Goal: Task Accomplishment & Management: Complete application form

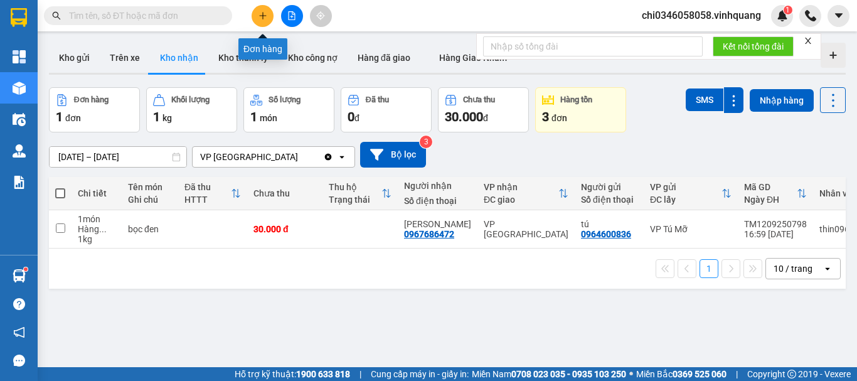
click at [265, 14] on icon "plus" at bounding box center [262, 15] width 9 height 9
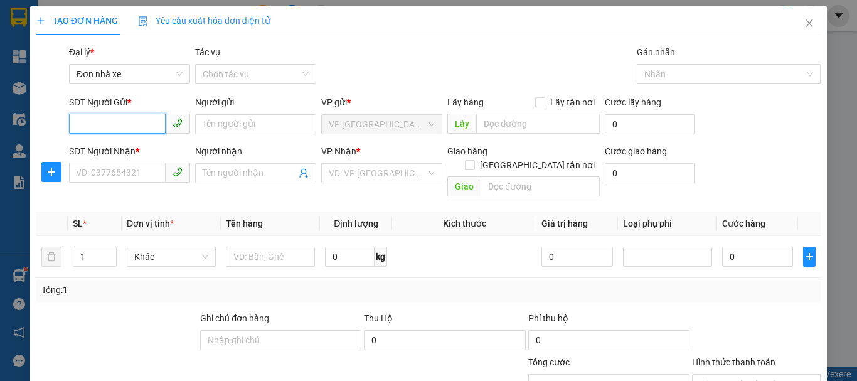
click at [79, 124] on input "SĐT Người Gửi *" at bounding box center [117, 124] width 97 height 20
click at [131, 119] on input "0936363459" at bounding box center [117, 124] width 97 height 20
drag, startPoint x: 139, startPoint y: 120, endPoint x: 0, endPoint y: 119, distance: 139.3
click at [0, 122] on div "TẠO ĐƠN HÀNG Yêu cầu xuất hóa đơn điện tử Transit Pickup Surcharge Ids Transit …" at bounding box center [428, 190] width 857 height 381
type input "0963363459"
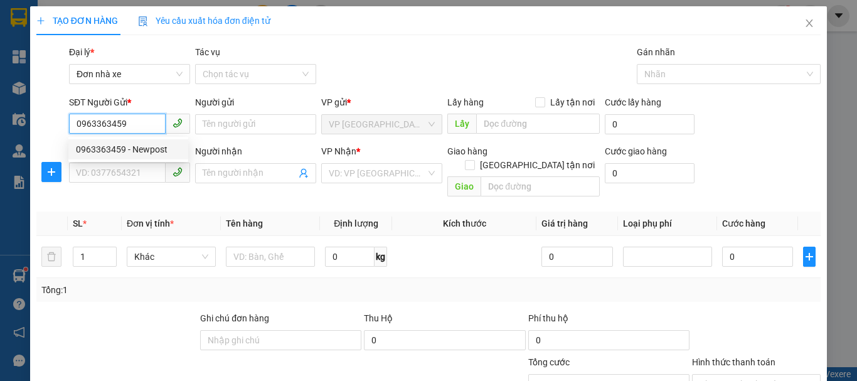
click at [134, 151] on div "0963363459 - Newpost" at bounding box center [128, 149] width 105 height 14
type input "Newpost"
type input "0909897395"
type input "Cường"
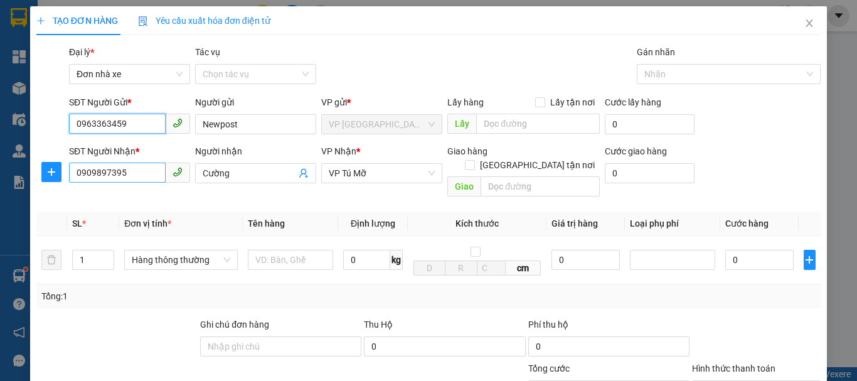
type input "0963363459"
click at [125, 172] on input "0909897395" at bounding box center [117, 172] width 97 height 20
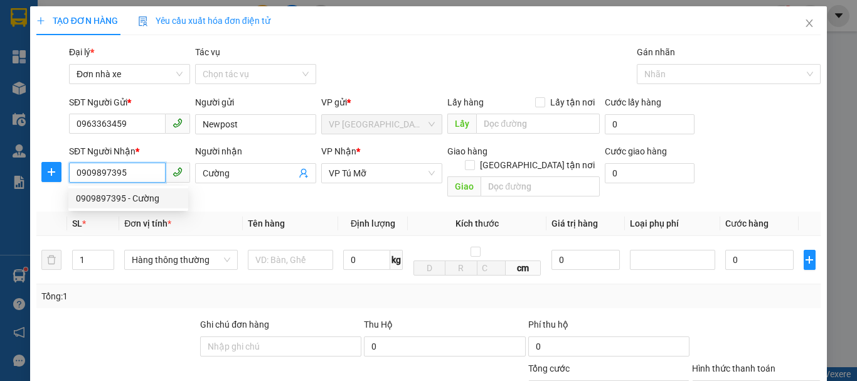
drag, startPoint x: 125, startPoint y: 172, endPoint x: 35, endPoint y: 159, distance: 91.2
click at [47, 164] on div "SĐT Người Nhận * 0909897395 Người nhận Cường VP Nhận * VP Tú Mỡ Giao hàng Giao …" at bounding box center [428, 173] width 787 height 58
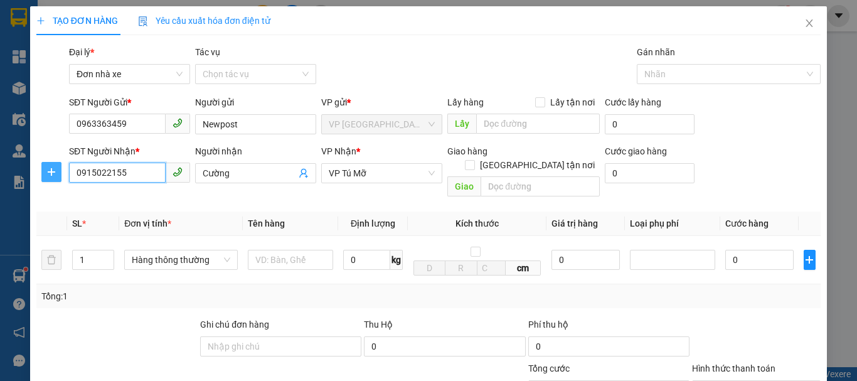
drag, startPoint x: 133, startPoint y: 168, endPoint x: 54, endPoint y: 168, distance: 79.0
click at [56, 168] on div "SĐT Người Nhận * 0915022155 0915022155 Người nhận Cường VP Nhận * VP Tú Mỡ Giao…" at bounding box center [428, 173] width 787 height 58
type input "0915022155"
drag, startPoint x: 132, startPoint y: 125, endPoint x: 0, endPoint y: 120, distance: 132.4
click at [0, 120] on div "TẠO ĐƠN HÀNG Yêu cầu xuất hóa đơn điện tử Transit Pickup Surcharge Ids Transit …" at bounding box center [428, 190] width 857 height 381
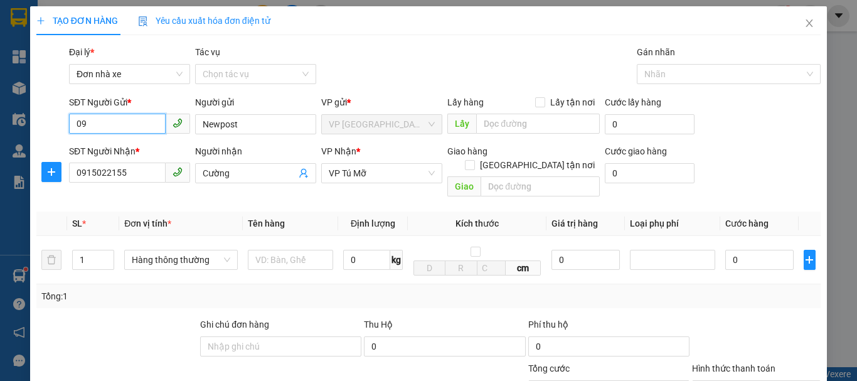
type input "0"
type input "0915597335"
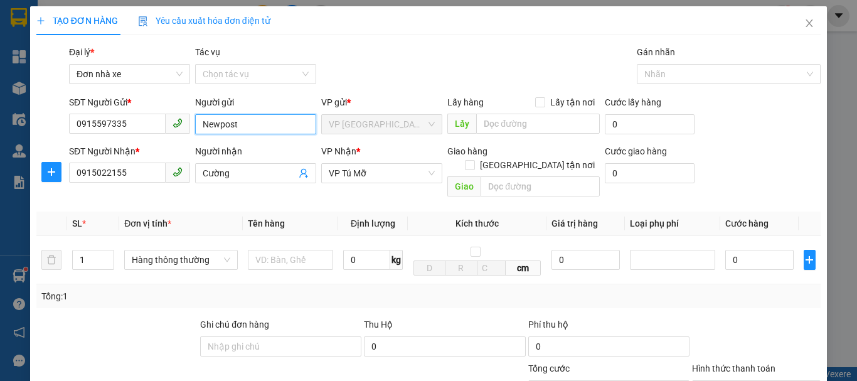
drag, startPoint x: 251, startPoint y: 125, endPoint x: 182, endPoint y: 123, distance: 69.1
click at [182, 123] on div "SĐT Người Gửi * 0915597335 Người gửi Newpost Newpost VP gửi * VP [GEOGRAPHIC_DA…" at bounding box center [445, 117] width 757 height 44
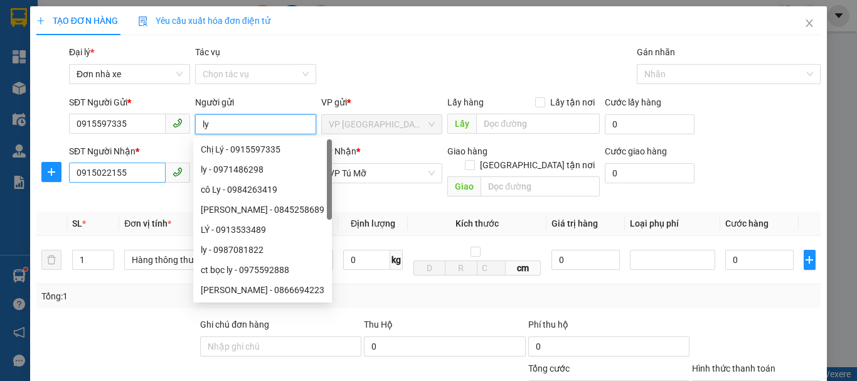
type input "ly"
drag, startPoint x: 134, startPoint y: 173, endPoint x: 0, endPoint y: 175, distance: 134.3
click at [0, 175] on div "TẠO ĐƠN HÀNG Yêu cầu xuất hóa đơn điện tử Transit Pickup Surcharge Ids Transit …" at bounding box center [428, 190] width 857 height 381
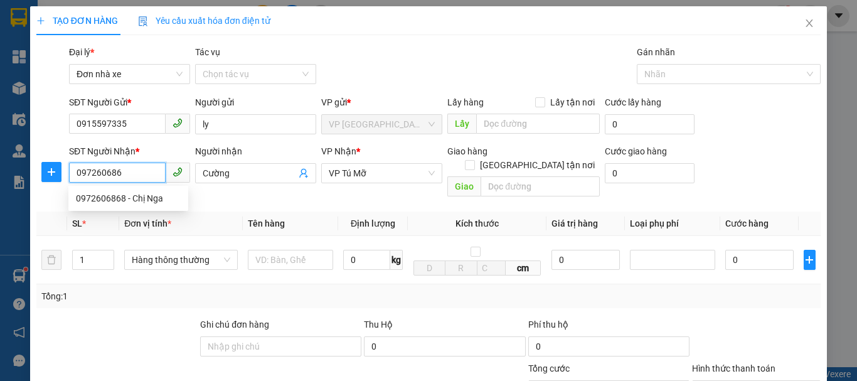
type input "0972606868"
click at [118, 198] on div "0972606868 - Chị Nga" at bounding box center [128, 198] width 105 height 14
type input "Chị Nga"
checkbox input "true"
type input "[STREET_ADDRESS]"
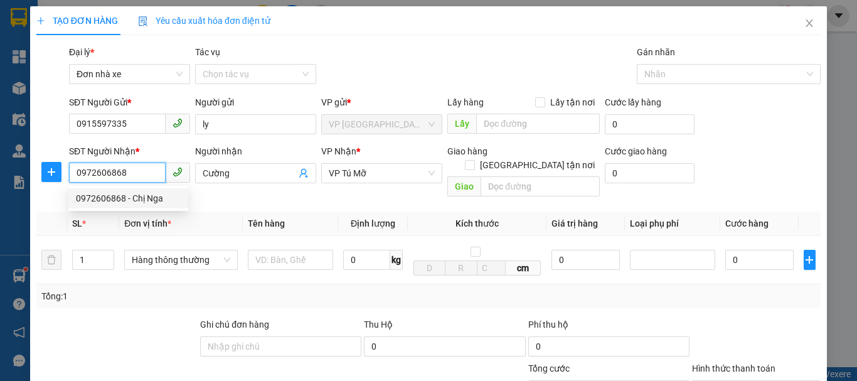
type input "50.000"
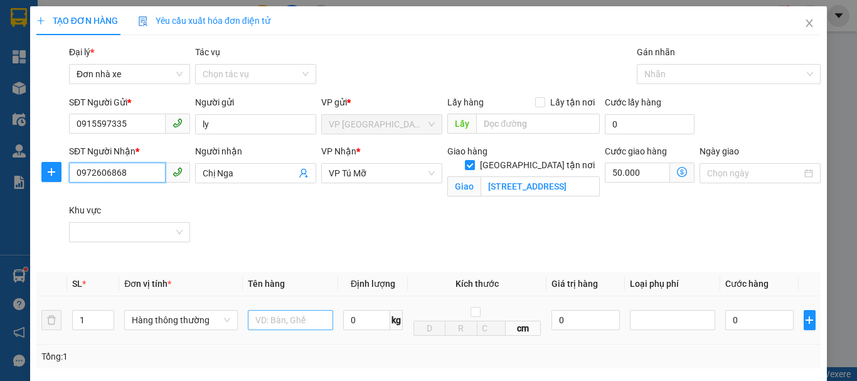
type input "0972606868"
click at [265, 317] on input "text" at bounding box center [290, 320] width 85 height 20
type input "1 túi clead"
click at [350, 322] on input "0" at bounding box center [366, 320] width 47 height 20
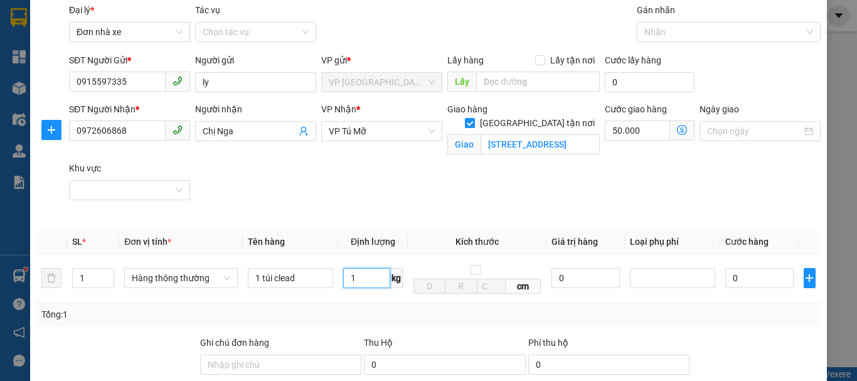
scroll to position [63, 0]
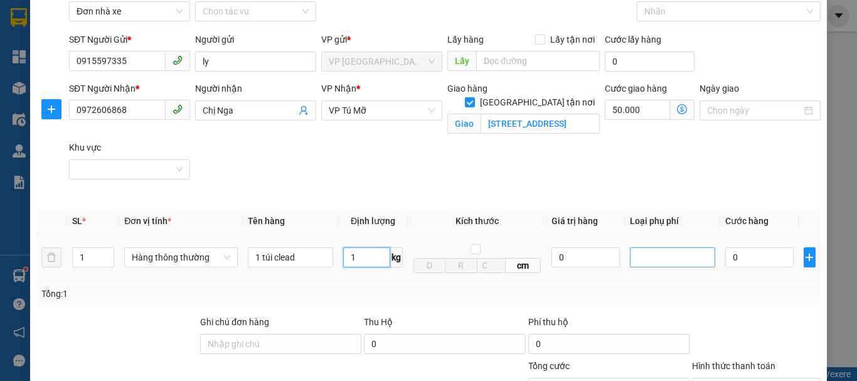
click at [665, 258] on div at bounding box center [672, 257] width 79 height 15
type input "1"
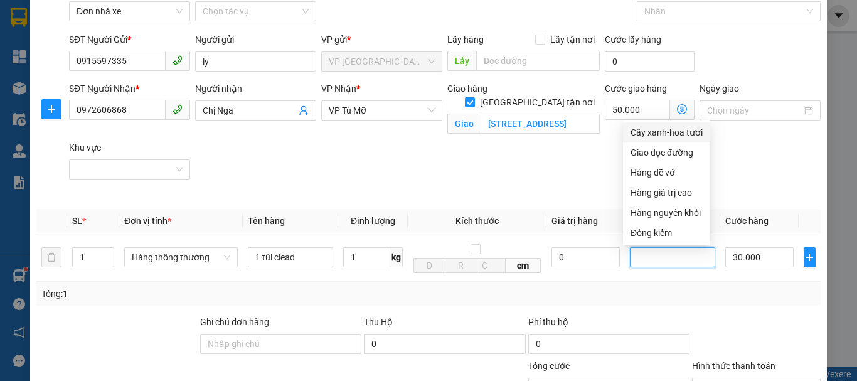
type input "30.000"
type input "80.000"
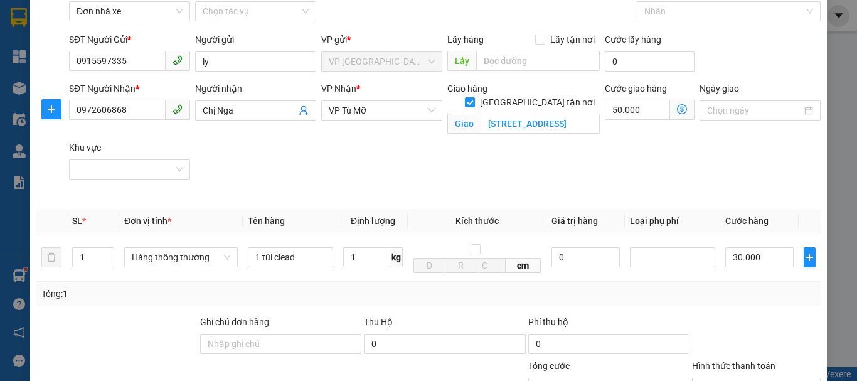
click at [764, 284] on div "Tổng: 1" at bounding box center [428, 294] width 784 height 24
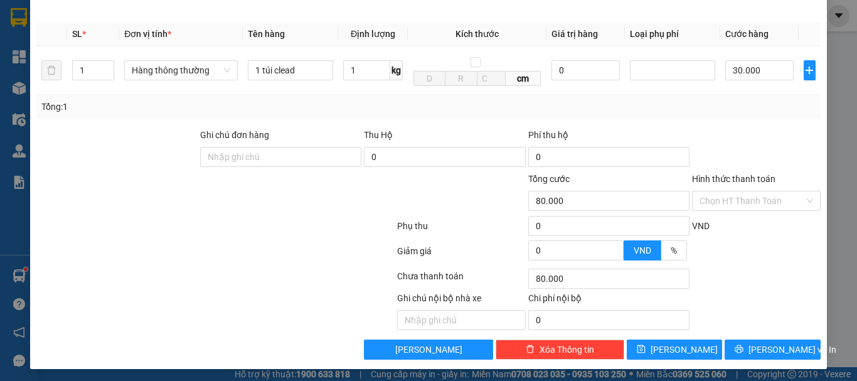
scroll to position [251, 0]
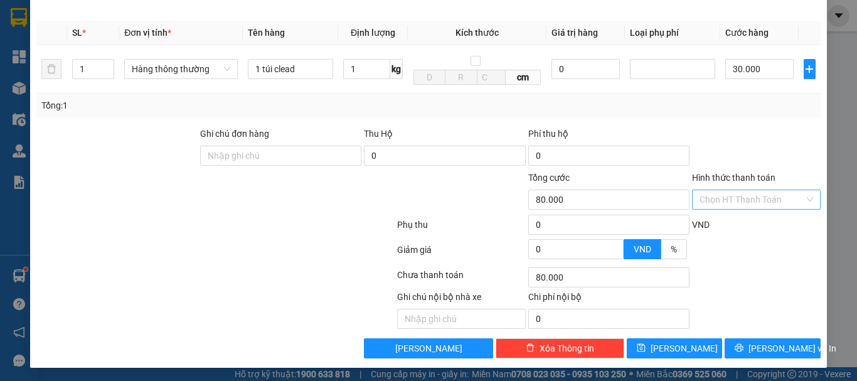
click at [743, 197] on input "Hình thức thanh toán" at bounding box center [752, 199] width 105 height 19
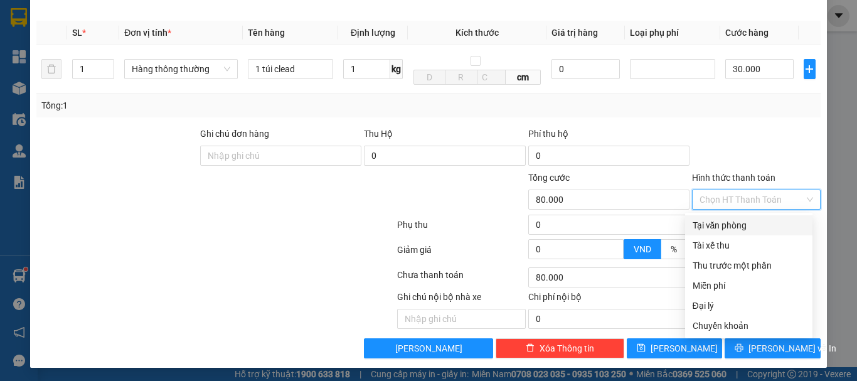
click at [711, 226] on div "Tại văn phòng" at bounding box center [749, 225] width 112 height 14
type input "0"
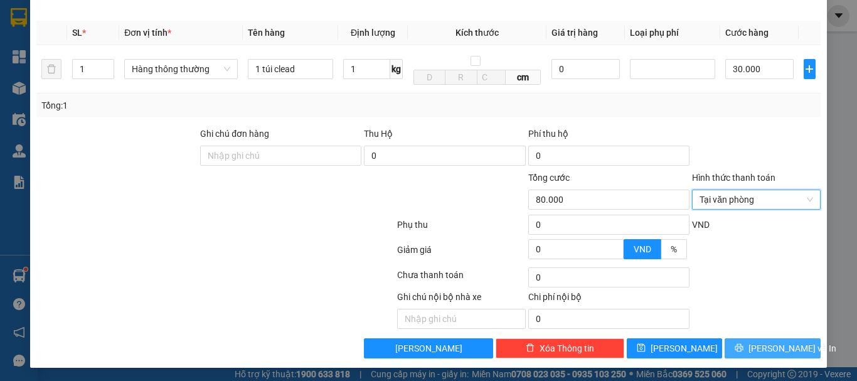
click at [769, 346] on span "[PERSON_NAME] và In" at bounding box center [792, 348] width 88 height 14
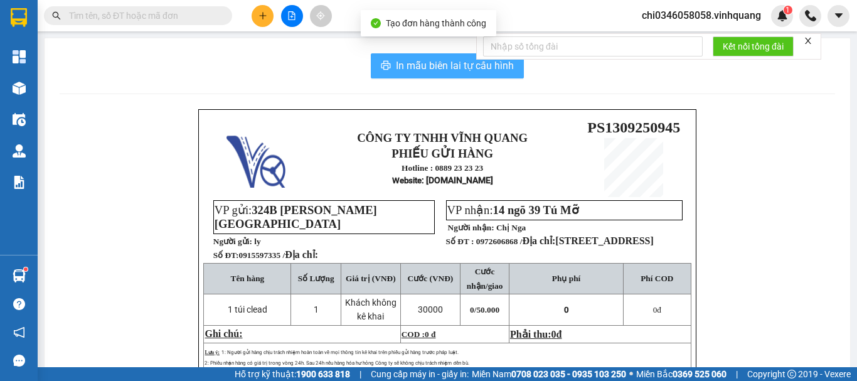
click at [439, 62] on span "In mẫu biên lai tự cấu hình" at bounding box center [455, 66] width 118 height 16
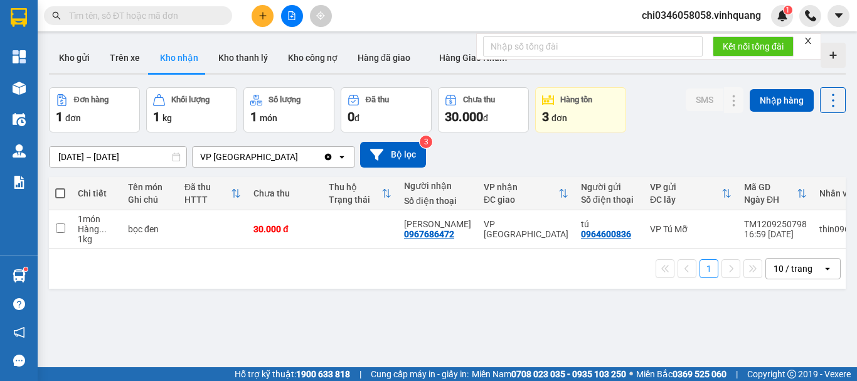
click at [260, 13] on icon "plus" at bounding box center [262, 15] width 9 height 9
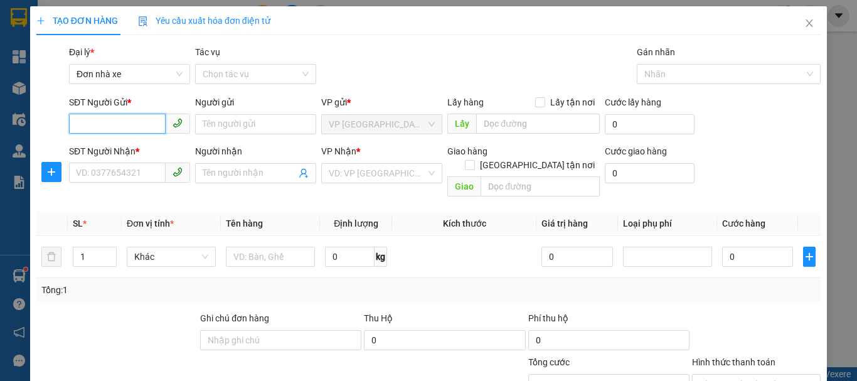
click at [95, 125] on input "SĐT Người Gửi *" at bounding box center [117, 124] width 97 height 20
type input "0963363459"
click at [106, 151] on div "0963363459 - Newpost" at bounding box center [128, 149] width 105 height 14
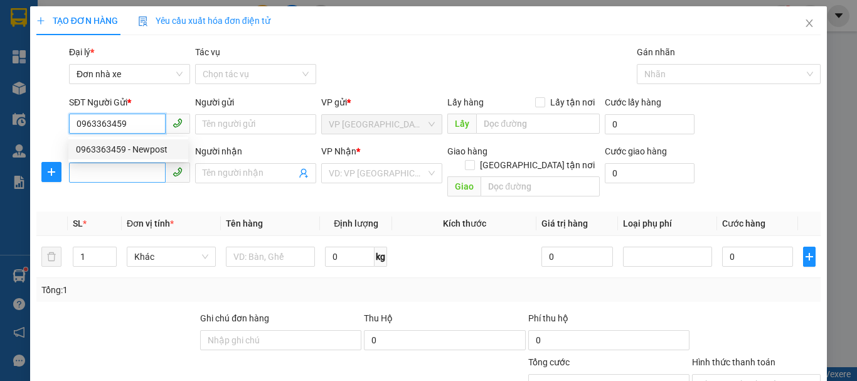
type input "Newpost"
type input "0909897395"
type input "Cường"
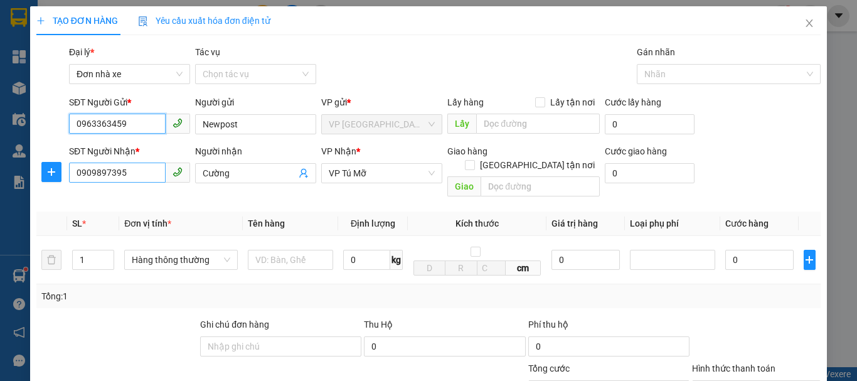
type input "0963363459"
drag, startPoint x: 134, startPoint y: 171, endPoint x: 24, endPoint y: 166, distance: 109.9
click at [24, 170] on div "TẠO ĐƠN HÀNG Yêu cầu xuất hóa đơn điện tử Transit Pickup Surcharge Ids Transit …" at bounding box center [428, 190] width 857 height 381
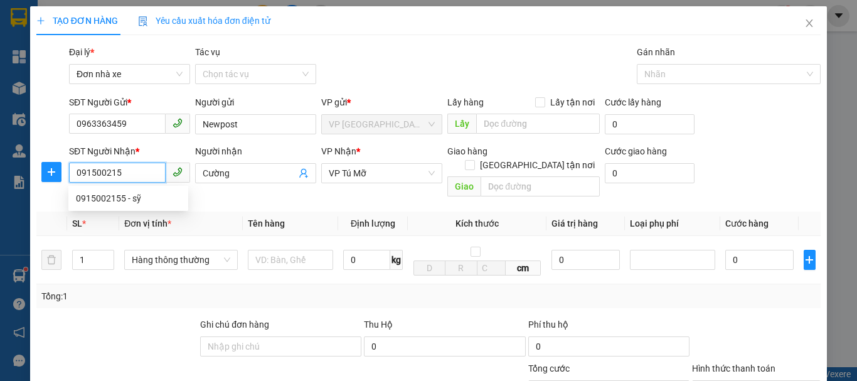
type input "0915002155"
click at [98, 195] on div "0915002155 - sỹ" at bounding box center [128, 198] width 105 height 14
type input "sỹ"
type input "0915002155"
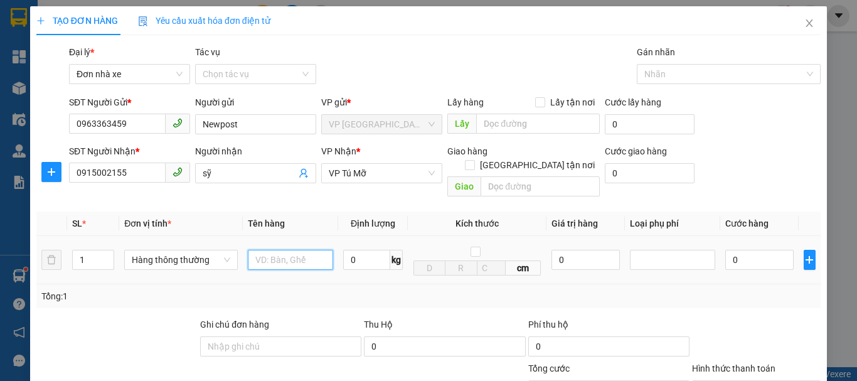
click at [267, 250] on input "text" at bounding box center [290, 260] width 85 height 20
click at [107, 255] on icon "up" at bounding box center [107, 257] width 4 height 4
type input "3"
click at [107, 255] on icon "up" at bounding box center [107, 257] width 4 height 4
click at [279, 250] on input "text" at bounding box center [290, 260] width 85 height 20
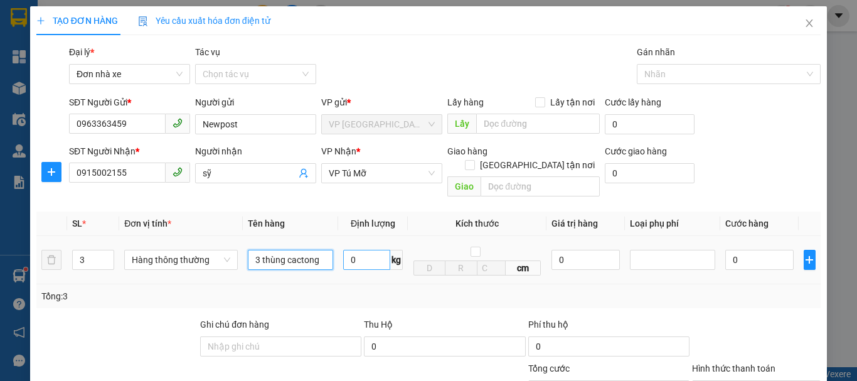
type input "3 thùng cactong"
click at [352, 250] on input "0" at bounding box center [366, 260] width 47 height 20
type input "12"
click at [674, 284] on div "Tổng: 3" at bounding box center [428, 296] width 784 height 24
type input "120.000"
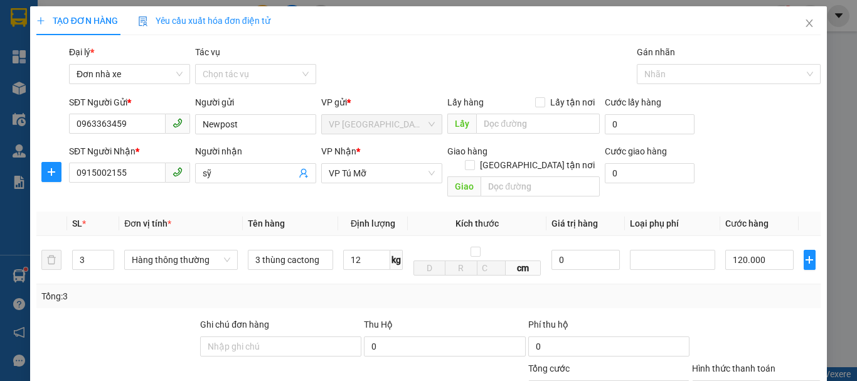
type input "120.000"
click at [806, 259] on icon "plus" at bounding box center [810, 259] width 8 height 1
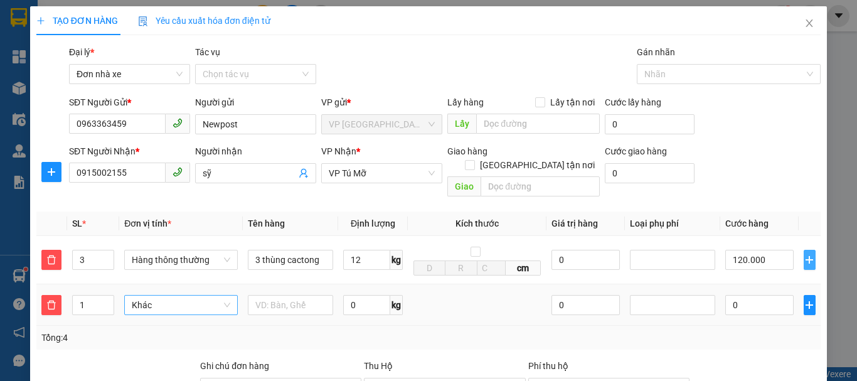
click at [189, 295] on span "Khác" at bounding box center [181, 304] width 98 height 19
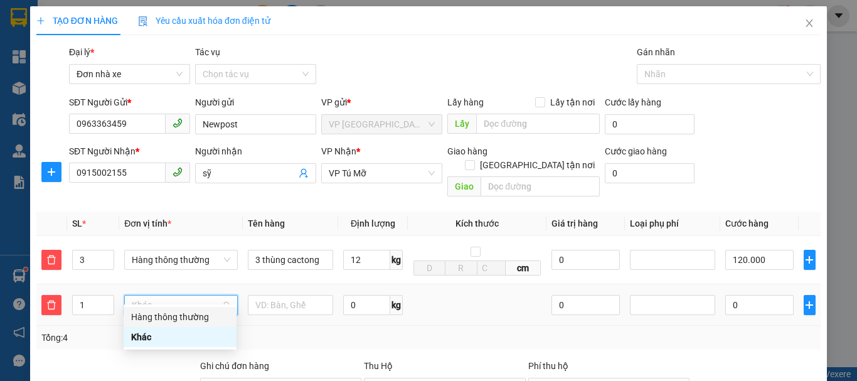
click at [189, 315] on div "Hàng thông thường" at bounding box center [180, 317] width 98 height 14
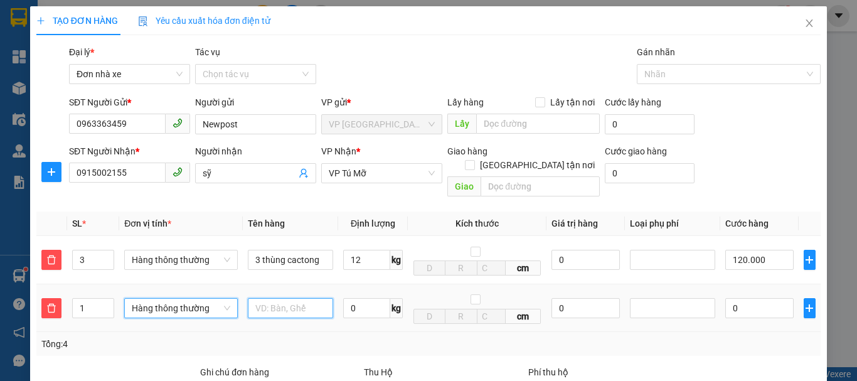
click at [267, 298] on input "text" at bounding box center [290, 308] width 85 height 20
type input "1 thùng cactong"
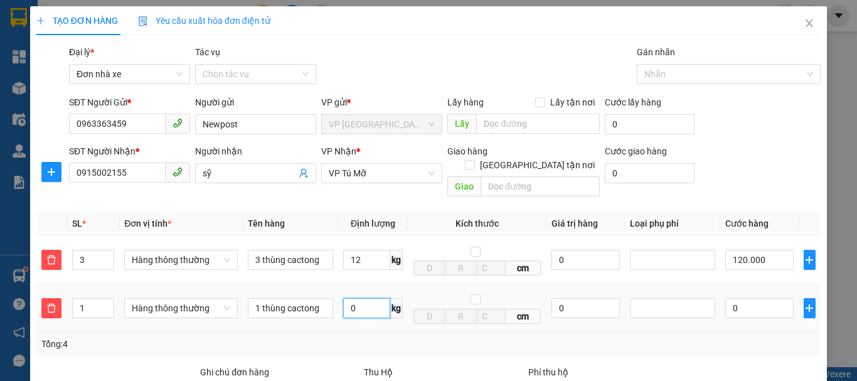
click at [354, 298] on input "0" at bounding box center [366, 308] width 47 height 20
type input "2"
click at [737, 337] on div "Tổng: 4" at bounding box center [428, 344] width 774 height 14
type input "150.000"
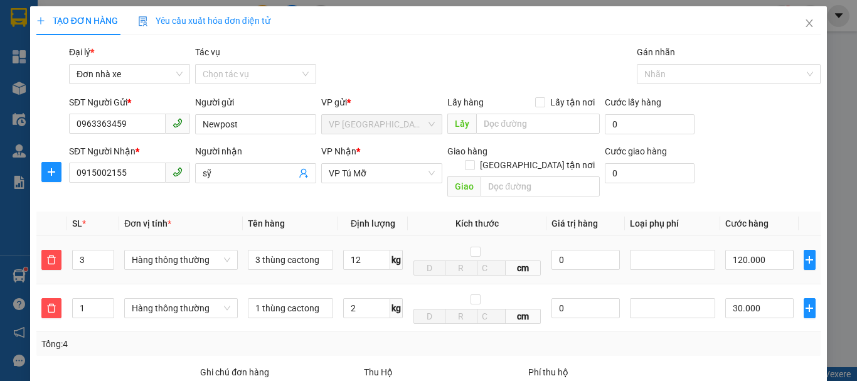
type input "30.000"
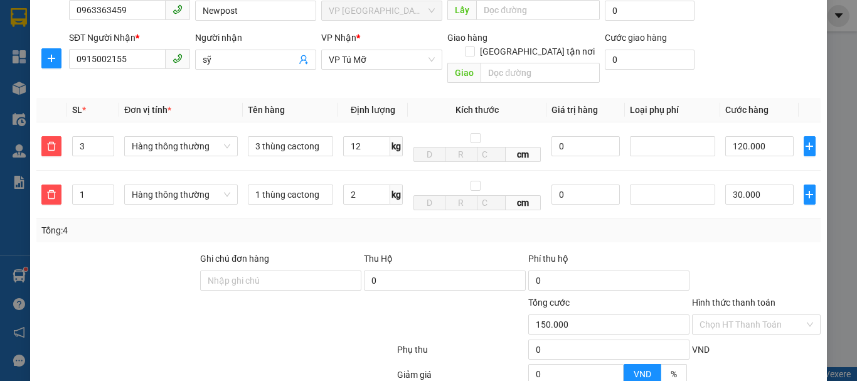
scroll to position [125, 0]
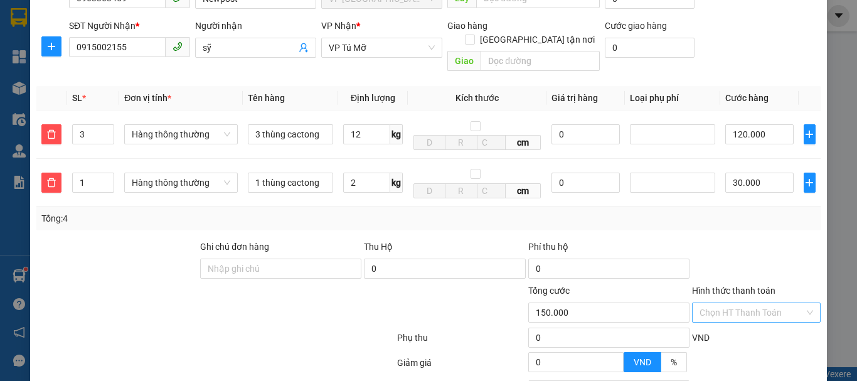
click at [740, 303] on input "Hình thức thanh toán" at bounding box center [752, 312] width 105 height 19
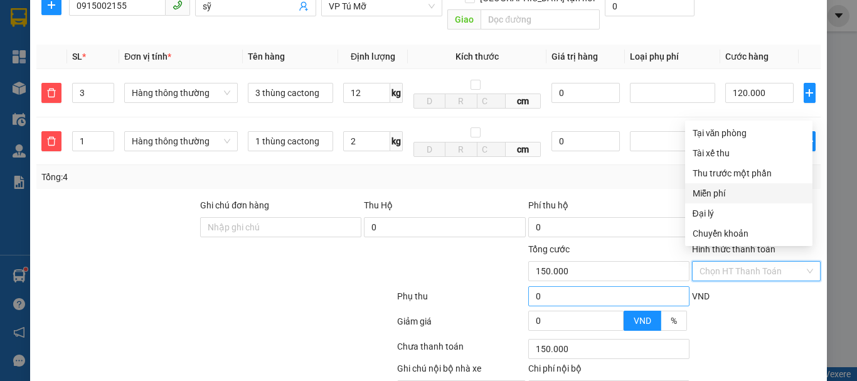
scroll to position [228, 0]
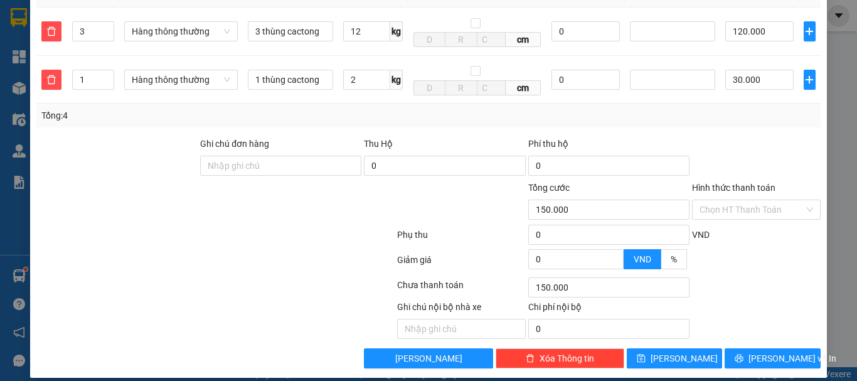
click at [455, 188] on div at bounding box center [461, 203] width 131 height 44
type input "149.997"
type input "3"
type input "149.997"
type input "149.970"
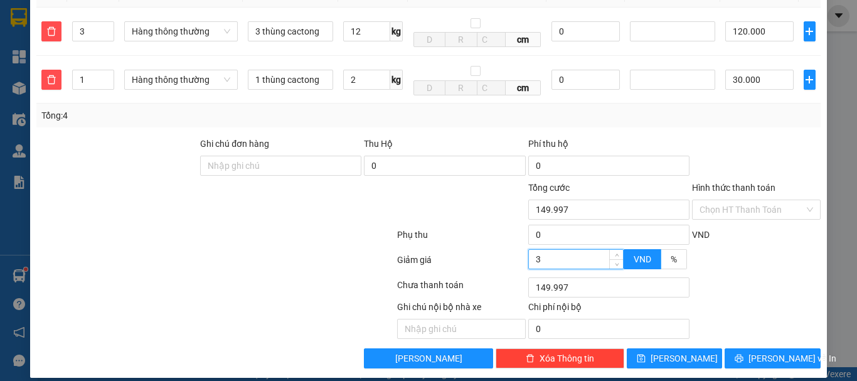
type input "30"
type input "149.970"
type input "300"
type input "149.700"
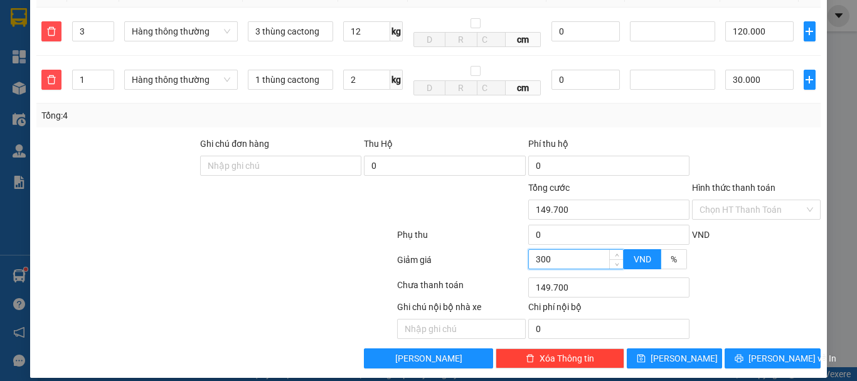
type input "3.000"
type input "147.000"
type input "30.000"
type input "120.000"
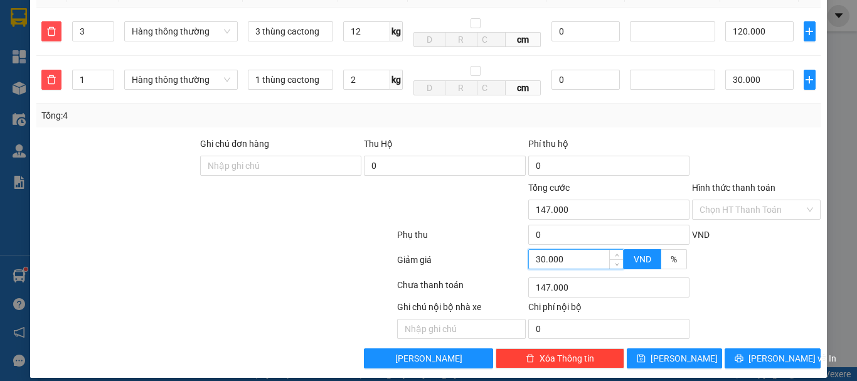
type input "120.000"
type input "30.000"
click at [740, 258] on div at bounding box center [756, 264] width 131 height 22
click at [766, 351] on span "[PERSON_NAME] và In" at bounding box center [792, 358] width 88 height 14
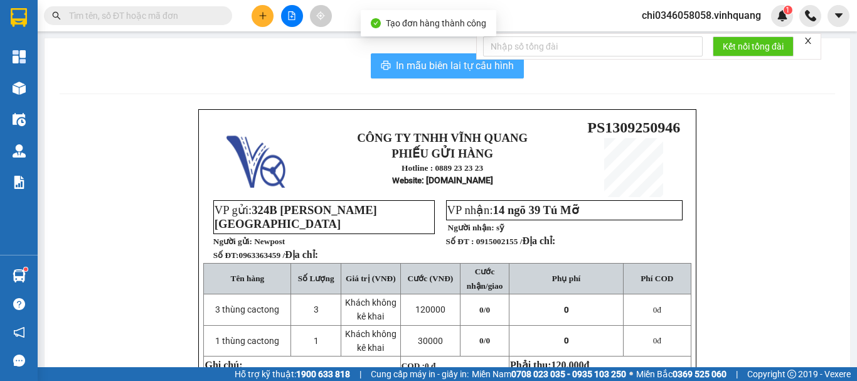
click at [425, 64] on span "In mẫu biên lai tự cấu hình" at bounding box center [455, 66] width 118 height 16
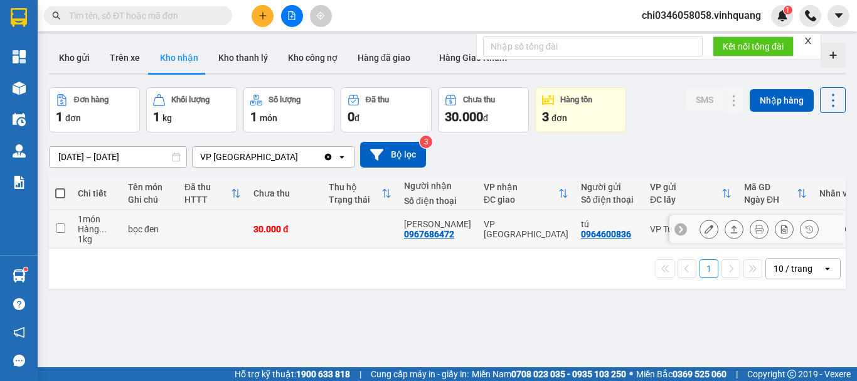
click at [59, 229] on input "checkbox" at bounding box center [60, 227] width 9 height 9
checkbox input "true"
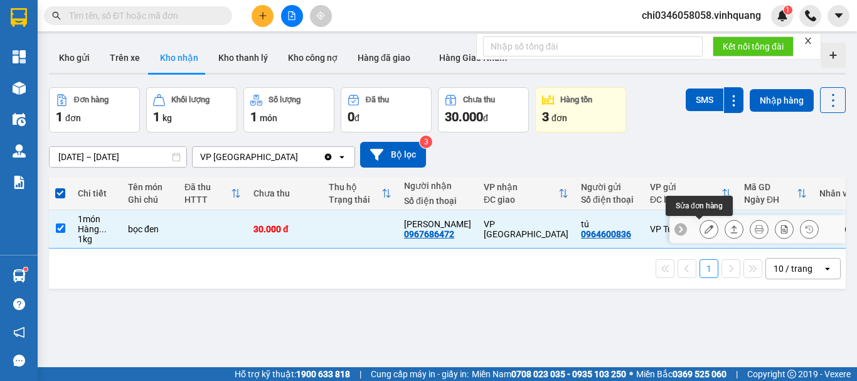
click at [705, 228] on icon at bounding box center [709, 229] width 9 height 9
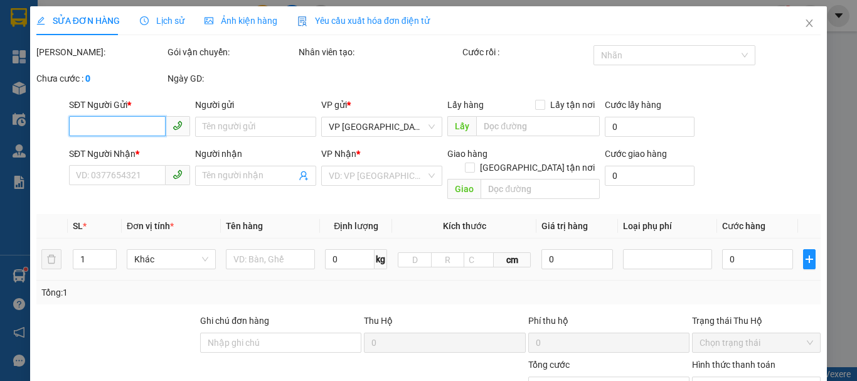
type input "0964600836"
type input "tú"
type input "0967686472"
type input "[PERSON_NAME]"
type input "30.000"
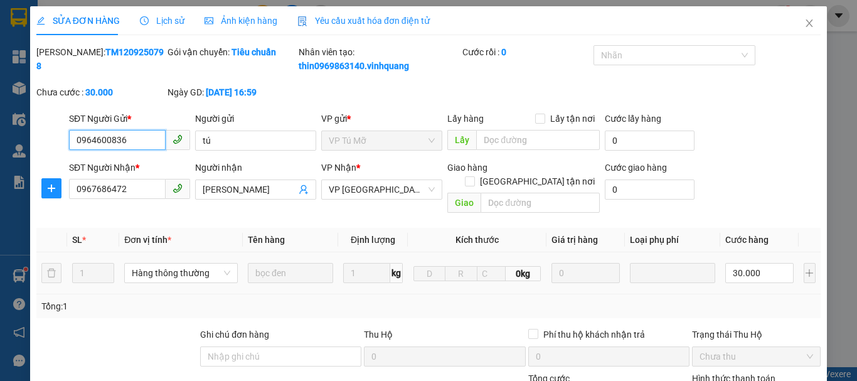
scroll to position [175, 0]
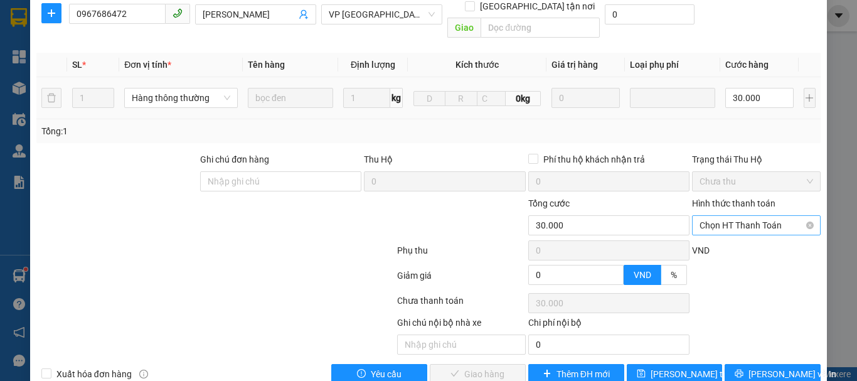
click at [748, 216] on span "Chọn HT Thanh Toán" at bounding box center [757, 225] width 114 height 19
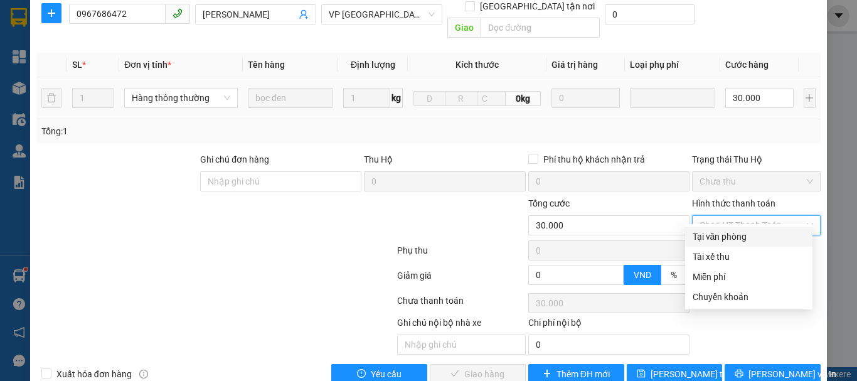
click at [745, 236] on div "Tại văn phòng" at bounding box center [749, 237] width 112 height 14
type input "0"
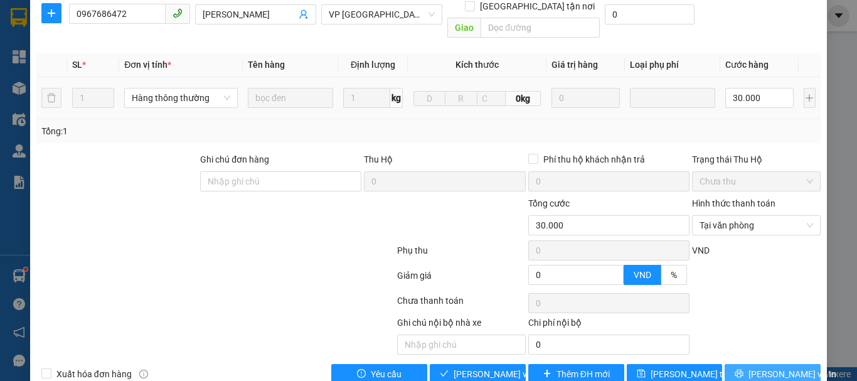
click at [773, 367] on span "[PERSON_NAME] và In" at bounding box center [792, 374] width 88 height 14
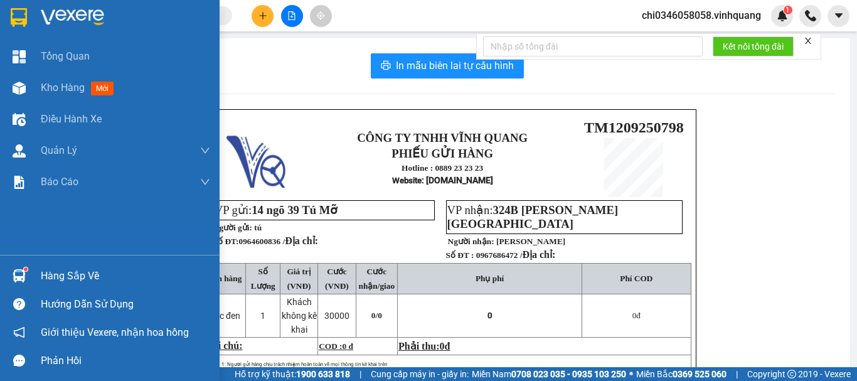
click at [21, 17] on img at bounding box center [19, 17] width 16 height 19
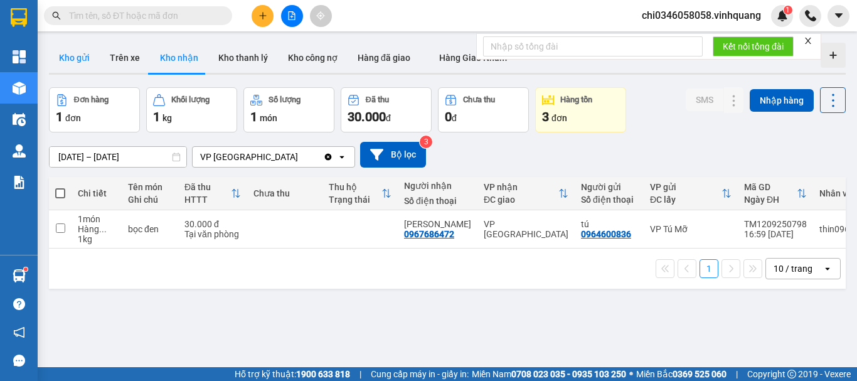
click at [75, 58] on button "Kho gửi" at bounding box center [74, 58] width 51 height 30
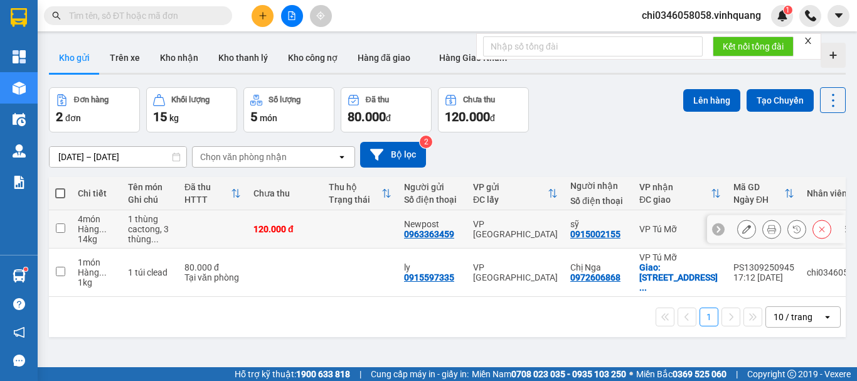
click at [63, 226] on input "checkbox" at bounding box center [60, 227] width 9 height 9
checkbox input "true"
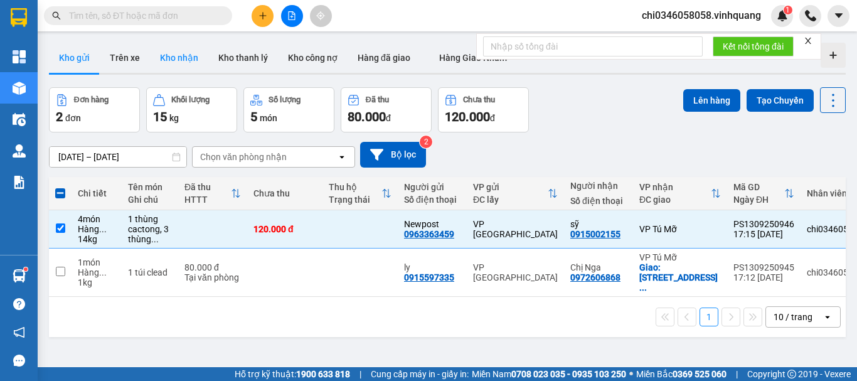
click at [168, 54] on button "Kho nhận" at bounding box center [179, 58] width 58 height 30
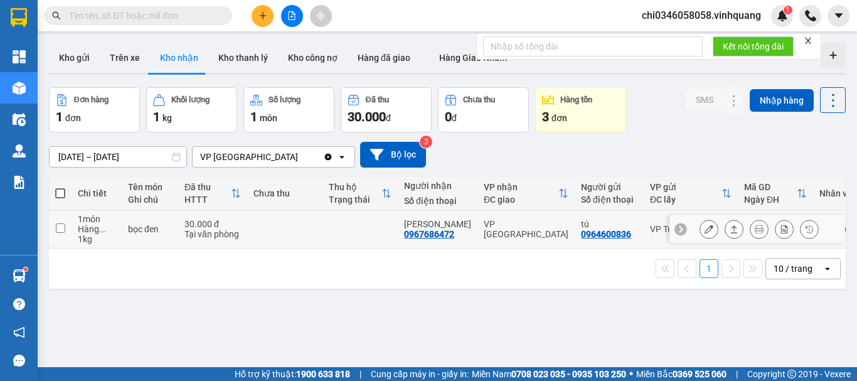
click at [60, 228] on input "checkbox" at bounding box center [60, 227] width 9 height 9
checkbox input "true"
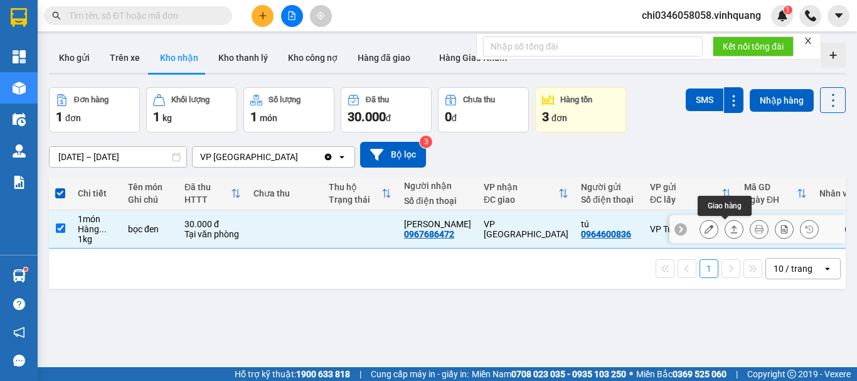
click at [700, 228] on button at bounding box center [709, 229] width 18 height 22
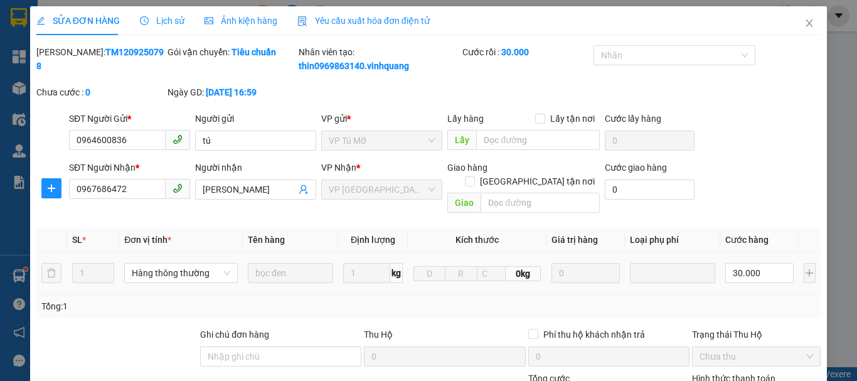
type input "0964600836"
type input "tú"
type input "0967686472"
type input "[PERSON_NAME]"
type input "30.000"
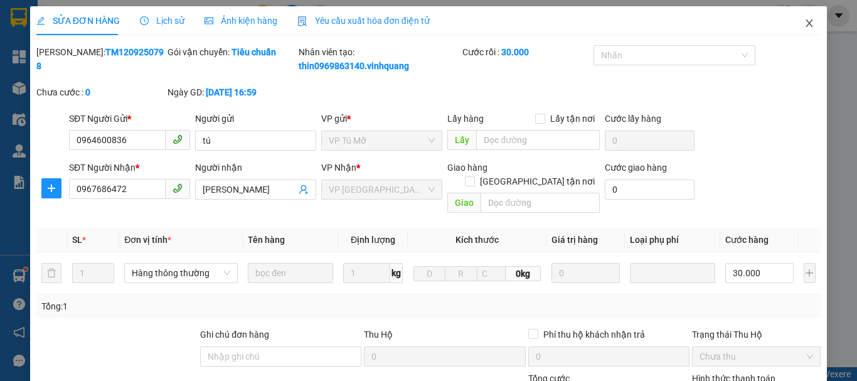
click at [804, 24] on icon "close" at bounding box center [809, 23] width 10 height 10
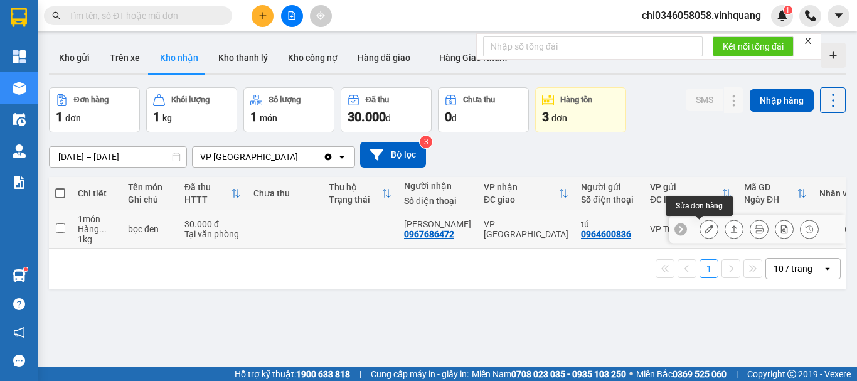
click at [705, 229] on icon at bounding box center [709, 229] width 9 height 9
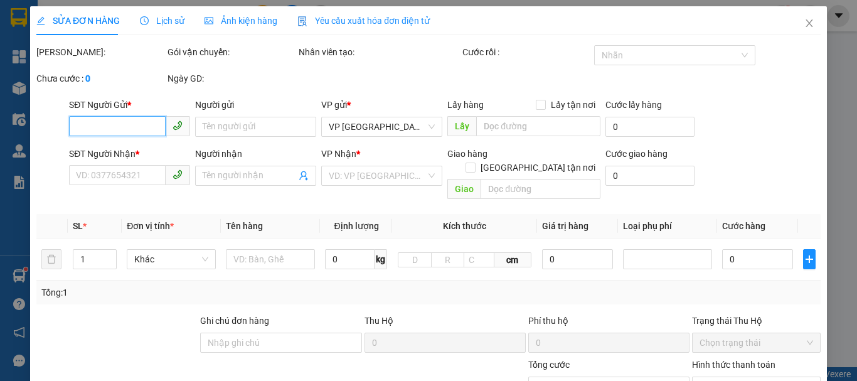
type input "0964600836"
type input "tú"
type input "0967686472"
type input "[PERSON_NAME]"
type input "30.000"
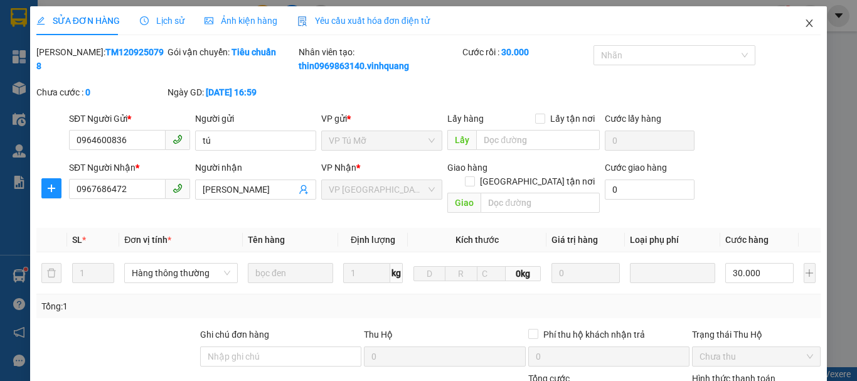
click at [806, 23] on icon "close" at bounding box center [809, 23] width 7 height 8
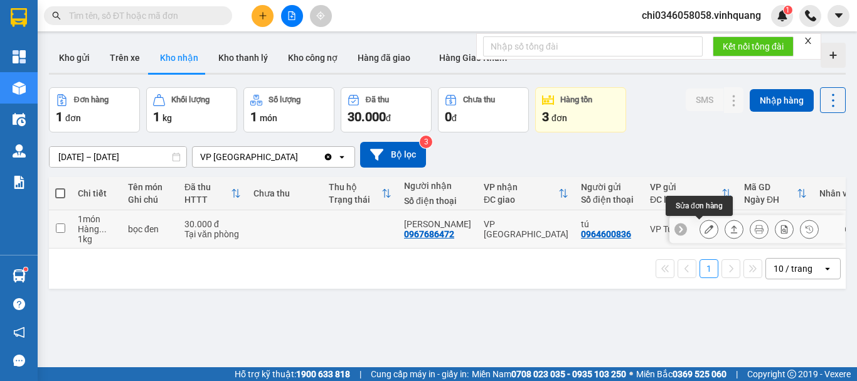
click at [705, 228] on icon at bounding box center [709, 229] width 9 height 9
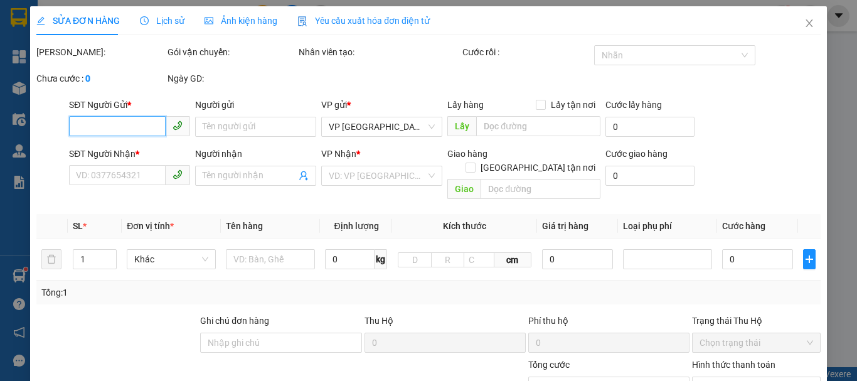
type input "0964600836"
type input "tú"
type input "0967686472"
type input "[PERSON_NAME]"
type input "30.000"
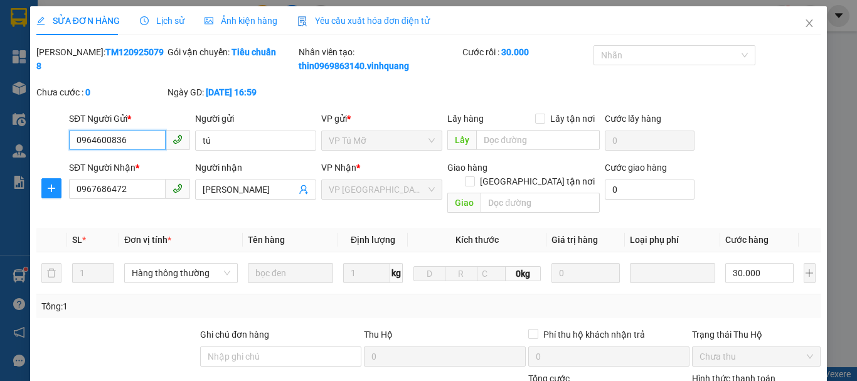
scroll to position [125, 0]
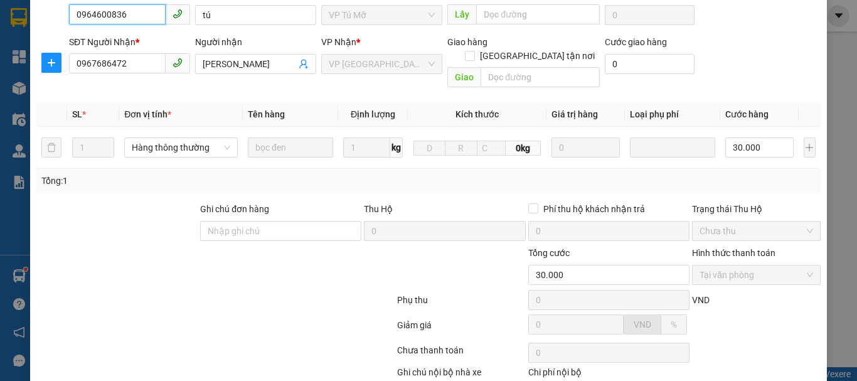
click at [766, 265] on span "Tại văn phòng" at bounding box center [757, 274] width 114 height 19
click at [782, 265] on span "Tại văn phòng" at bounding box center [757, 274] width 114 height 19
click at [787, 221] on span "Chưa thu" at bounding box center [757, 230] width 114 height 19
click at [796, 221] on span "Chưa thu" at bounding box center [757, 230] width 114 height 19
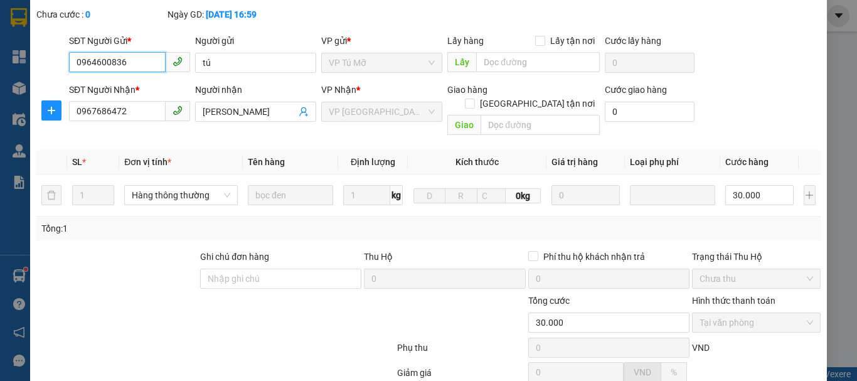
scroll to position [0, 0]
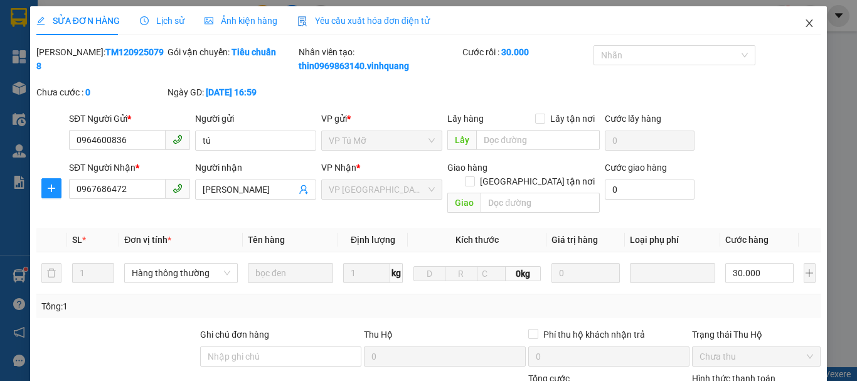
click at [804, 24] on icon "close" at bounding box center [809, 23] width 10 height 10
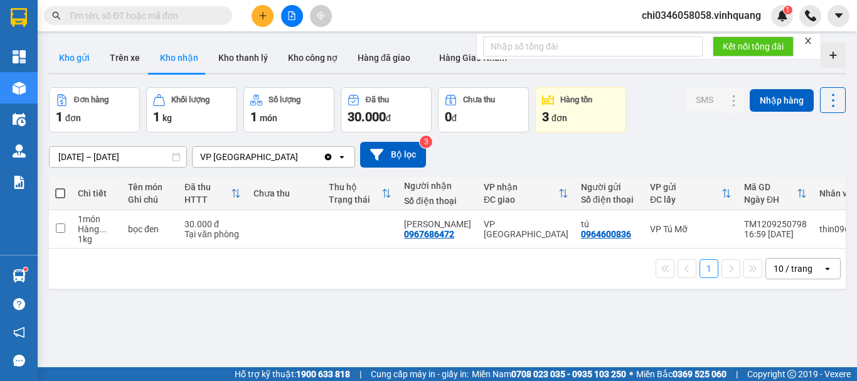
click at [71, 53] on button "Kho gửi" at bounding box center [74, 58] width 51 height 30
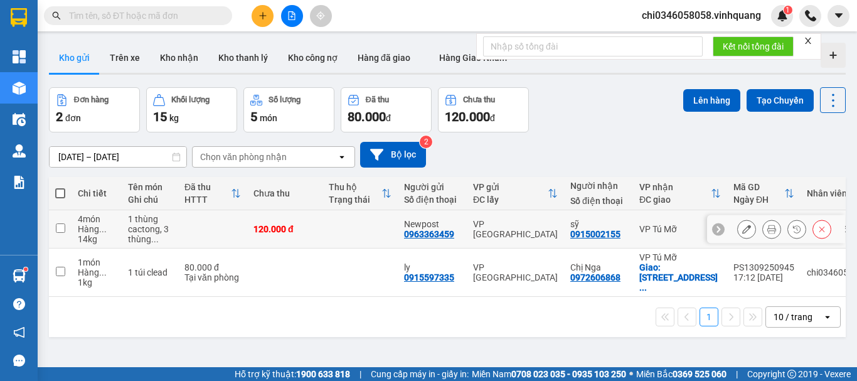
click at [61, 230] on input "checkbox" at bounding box center [60, 227] width 9 height 9
checkbox input "true"
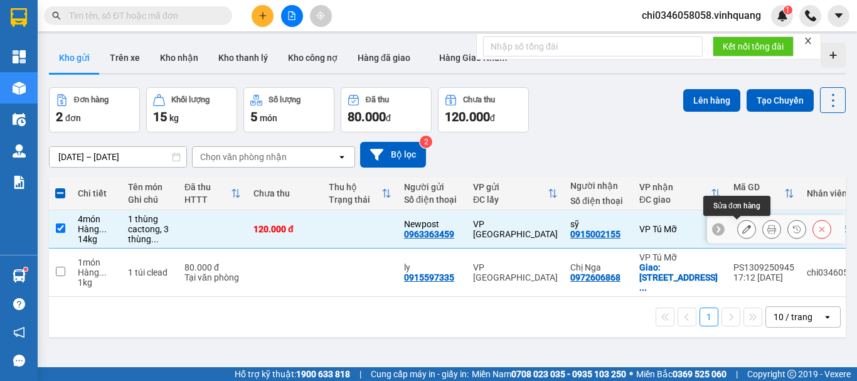
click at [742, 230] on icon at bounding box center [746, 229] width 9 height 9
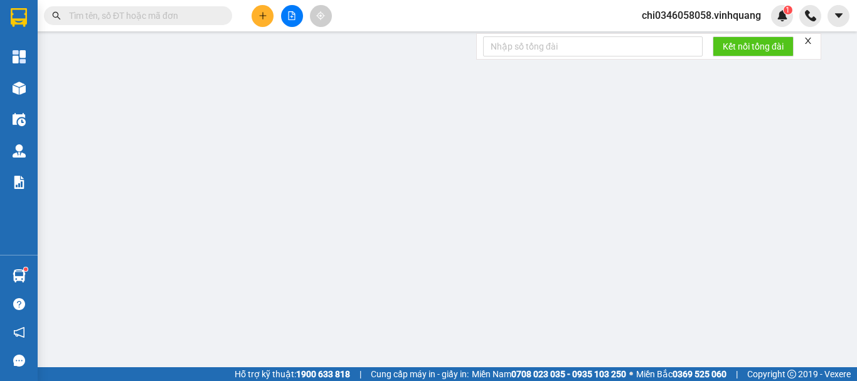
type input "0963363459"
type input "Newpost"
type input "0915002155"
type input "sỹ"
type input "120.000"
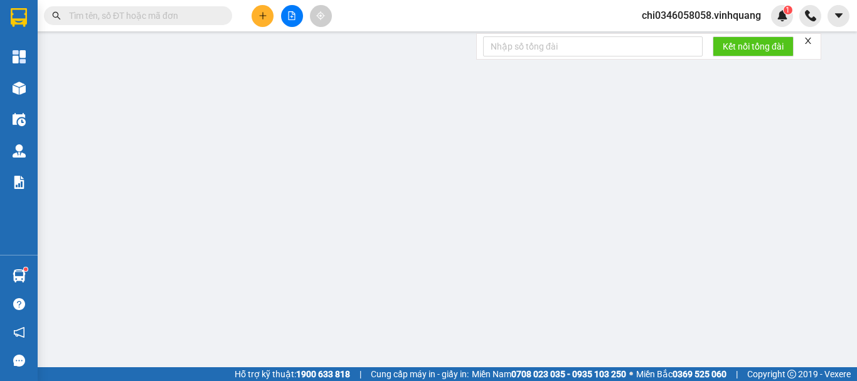
type input "30.000"
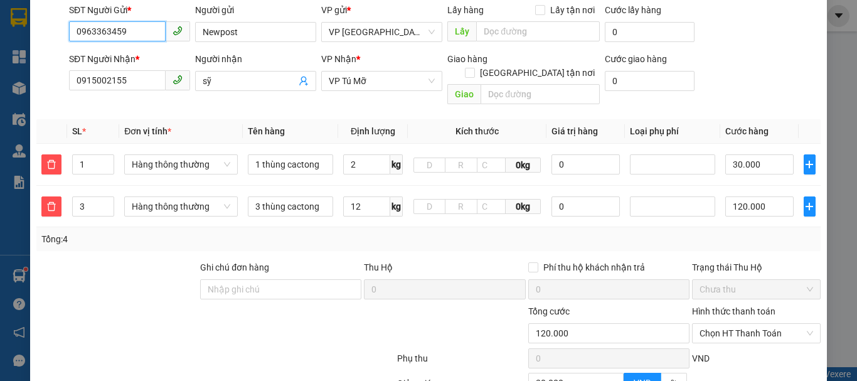
scroll to position [125, 0]
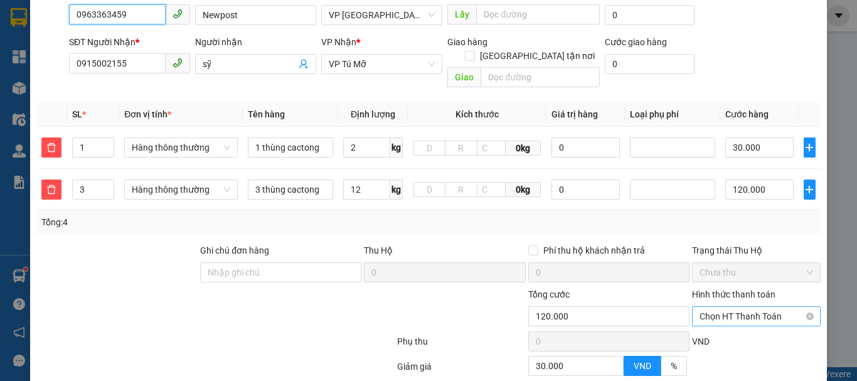
click at [752, 307] on span "Chọn HT Thanh Toán" at bounding box center [757, 316] width 114 height 19
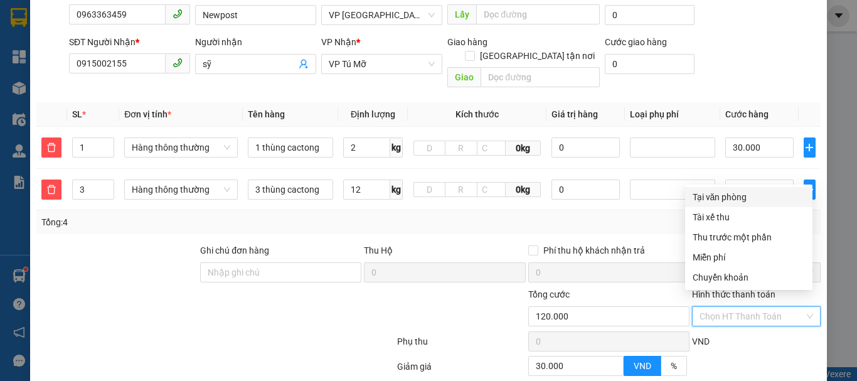
click at [725, 197] on div "Tại văn phòng" at bounding box center [749, 197] width 112 height 14
type input "0"
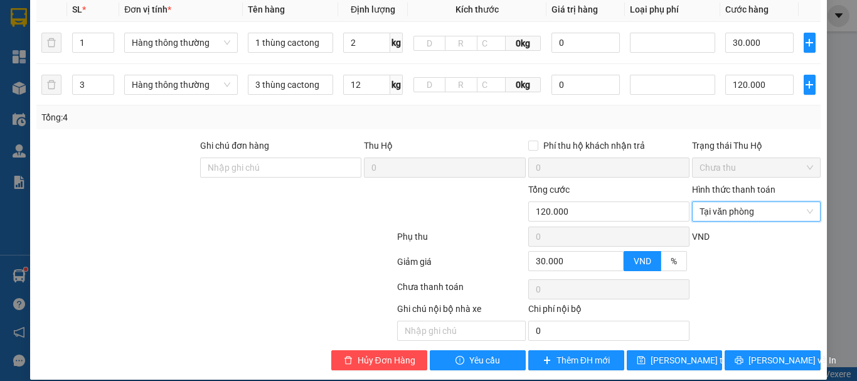
scroll to position [231, 0]
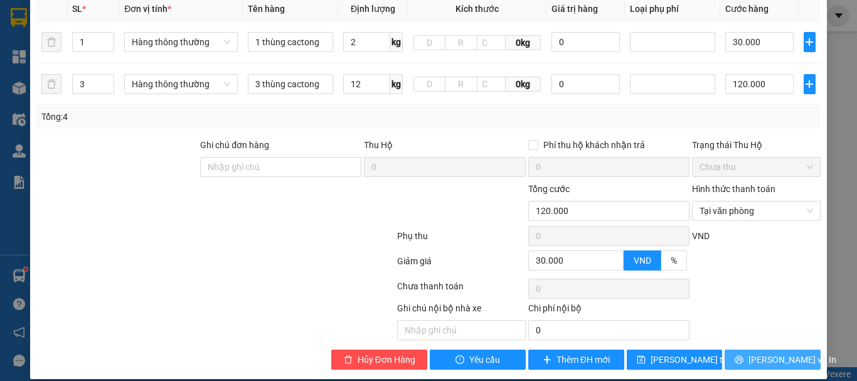
click at [764, 353] on span "[PERSON_NAME] và In" at bounding box center [792, 360] width 88 height 14
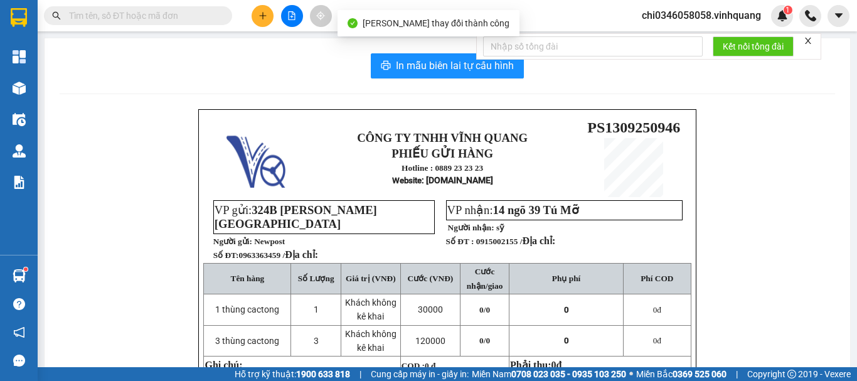
click at [807, 38] on icon "close" at bounding box center [808, 41] width 6 height 6
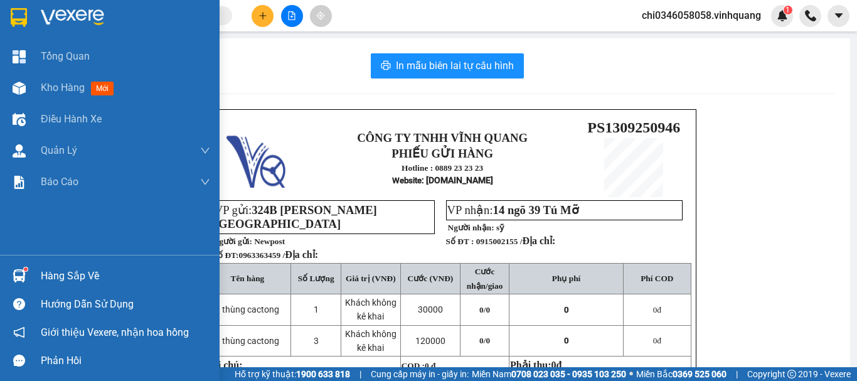
click at [17, 12] on img at bounding box center [19, 17] width 16 height 19
